Goal: Navigation & Orientation: Understand site structure

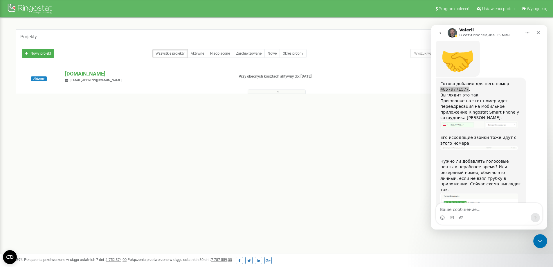
scroll to position [576, 0]
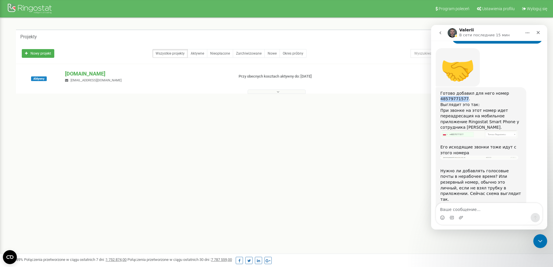
click at [469, 130] on img "Valerii говорит…" at bounding box center [479, 134] width 78 height 8
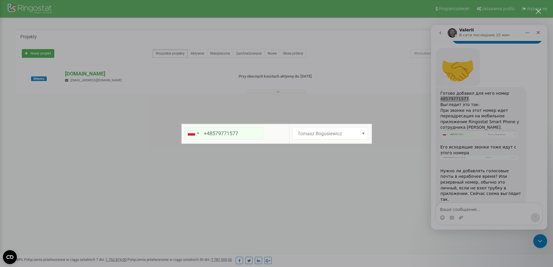
scroll to position [0, 0]
click at [369, 86] on div "Мессенджер Intercom" at bounding box center [276, 133] width 553 height 267
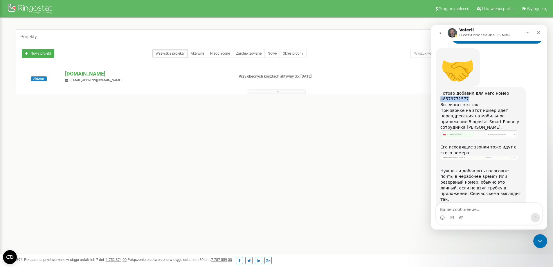
click at [466, 155] on img "Valerii говорит…" at bounding box center [479, 157] width 78 height 4
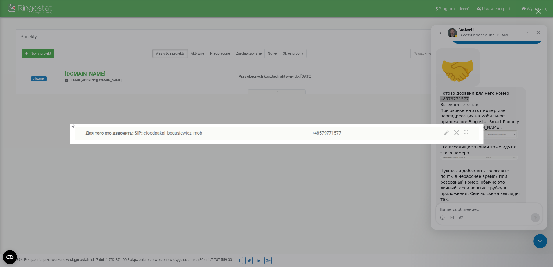
click at [330, 72] on div "Мессенджер Intercom" at bounding box center [276, 133] width 553 height 267
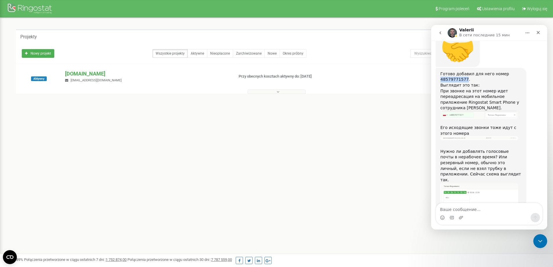
scroll to position [605, 0]
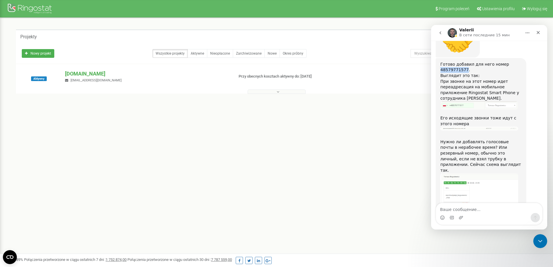
click at [476, 173] on img "Valerii говорит…" at bounding box center [479, 200] width 78 height 54
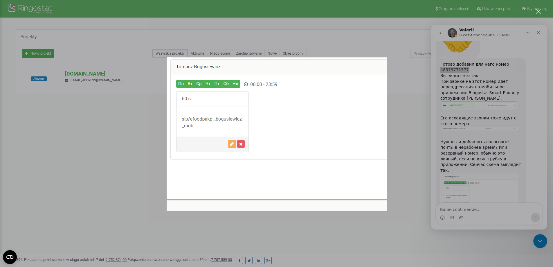
click at [392, 36] on div "Мессенджер Intercom" at bounding box center [276, 133] width 553 height 267
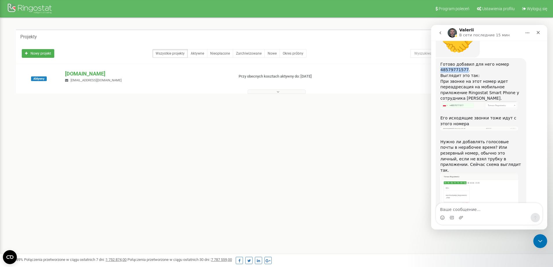
click at [476, 173] on img "Valerii говорит…" at bounding box center [479, 200] width 78 height 54
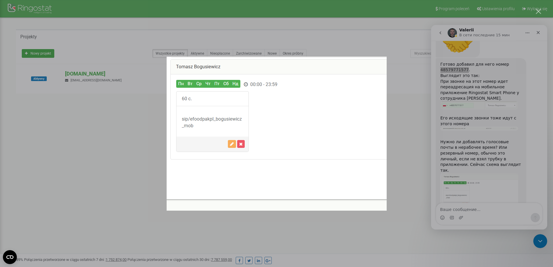
click at [400, 113] on div "Мессенджер Intercom" at bounding box center [276, 133] width 553 height 267
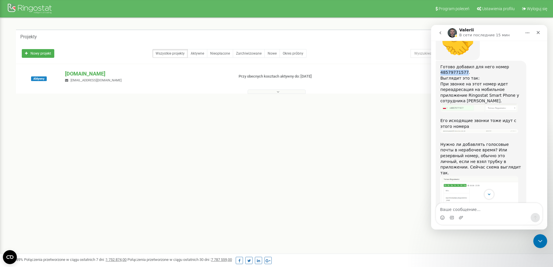
scroll to position [605, 0]
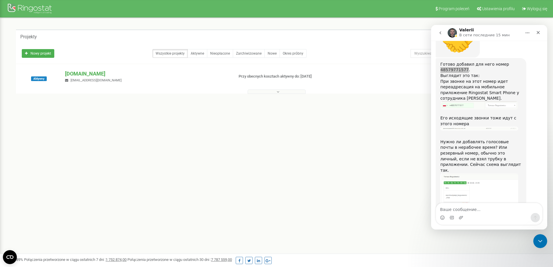
click at [335, 145] on div "Program poleceń Ustawienia profilu Wyloguj się Projekty Nowy projekt Wszystkie …" at bounding box center [276, 174] width 553 height 348
click at [536, 30] on icon "Закрыть" at bounding box center [537, 32] width 5 height 5
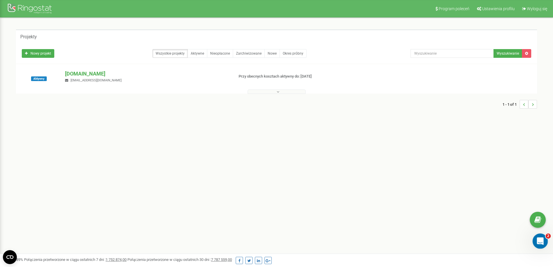
click at [542, 242] on div "Открыть службу сообщений Intercom" at bounding box center [538, 239] width 19 height 19
